Goal: Register for event/course

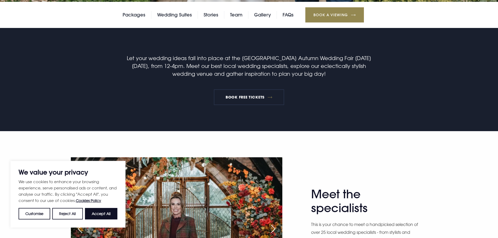
scroll to position [288, 0]
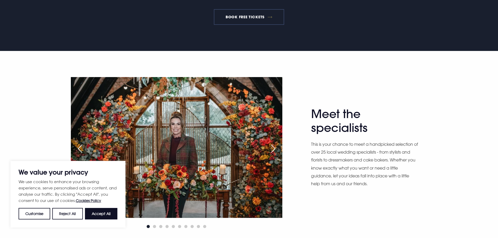
click at [252, 19] on link "BOOK FREE TICKETS" at bounding box center [249, 17] width 71 height 16
click at [278, 150] on div "Next slide" at bounding box center [273, 149] width 13 height 12
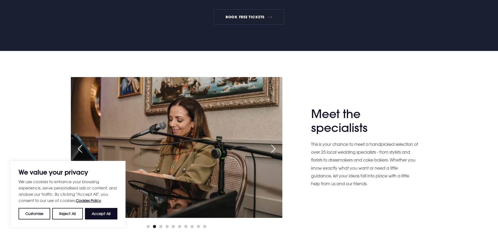
click at [278, 150] on div "Next slide" at bounding box center [273, 149] width 13 height 12
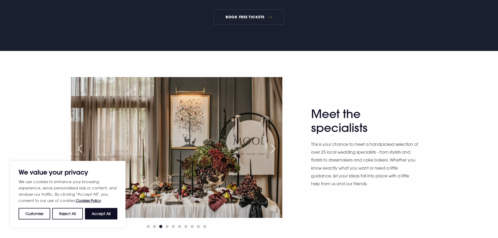
click at [278, 150] on div "Next slide" at bounding box center [273, 149] width 13 height 12
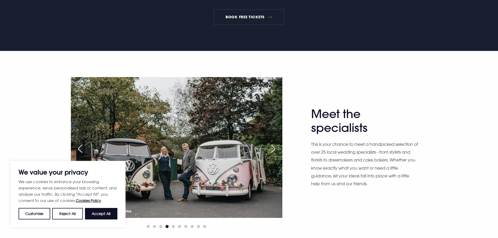
click at [278, 150] on div "Next slide" at bounding box center [273, 149] width 13 height 12
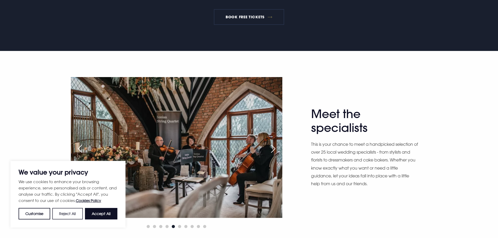
click at [73, 217] on button "Reject All" at bounding box center [67, 214] width 30 height 12
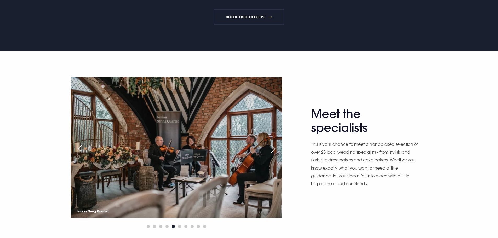
click at [270, 144] on div "Next slide" at bounding box center [273, 149] width 13 height 12
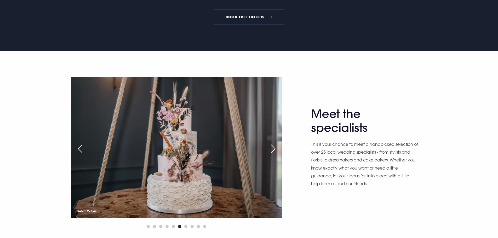
click at [271, 146] on div "Next slide" at bounding box center [273, 149] width 13 height 12
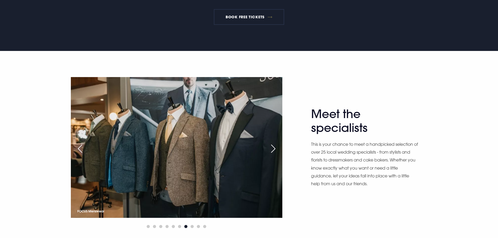
click at [271, 146] on div "Next slide" at bounding box center [273, 149] width 13 height 12
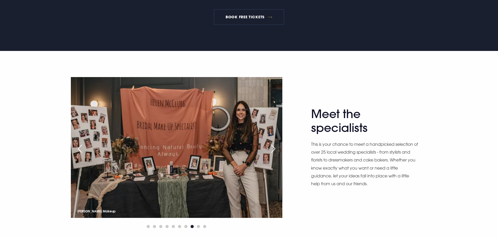
click at [271, 146] on div "Next slide" at bounding box center [273, 149] width 13 height 12
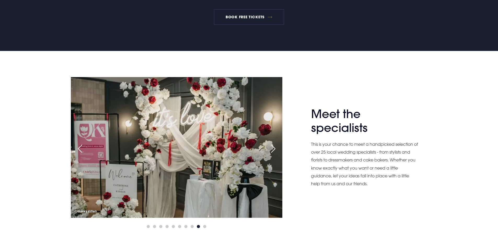
click at [271, 146] on div "Next slide" at bounding box center [273, 149] width 13 height 12
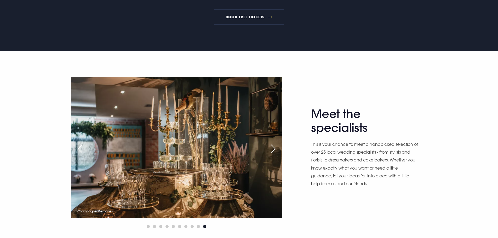
click at [271, 146] on div "Next slide" at bounding box center [273, 149] width 13 height 12
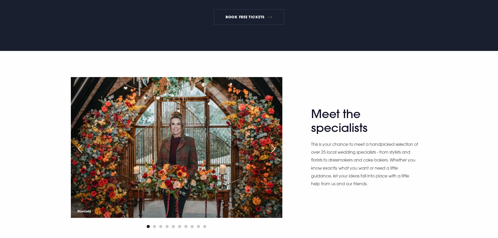
click at [271, 146] on div "Next slide" at bounding box center [273, 149] width 13 height 12
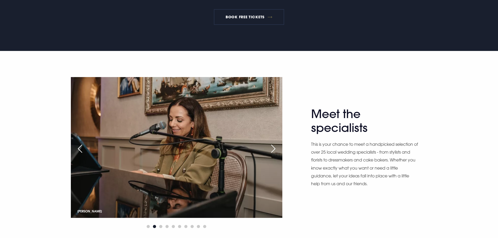
click at [271, 146] on div "Next slide" at bounding box center [273, 149] width 13 height 12
